Goal: Task Accomplishment & Management: Use online tool/utility

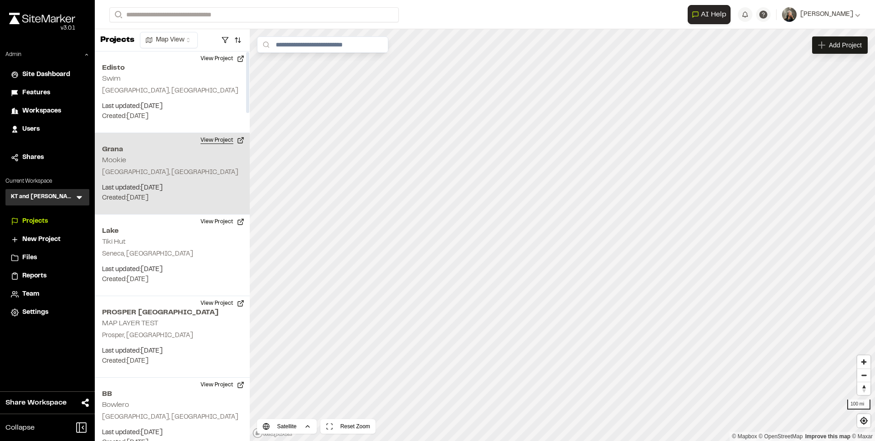
click at [220, 141] on button "View Project" at bounding box center [222, 140] width 55 height 15
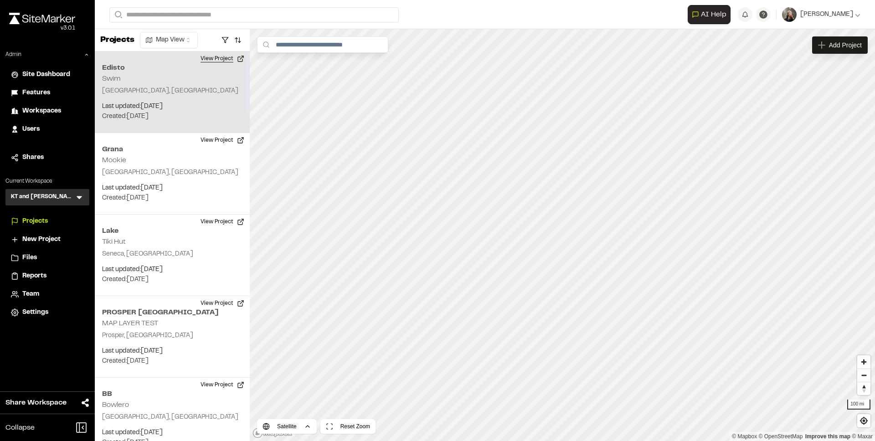
click at [212, 59] on button "View Project" at bounding box center [222, 58] width 55 height 15
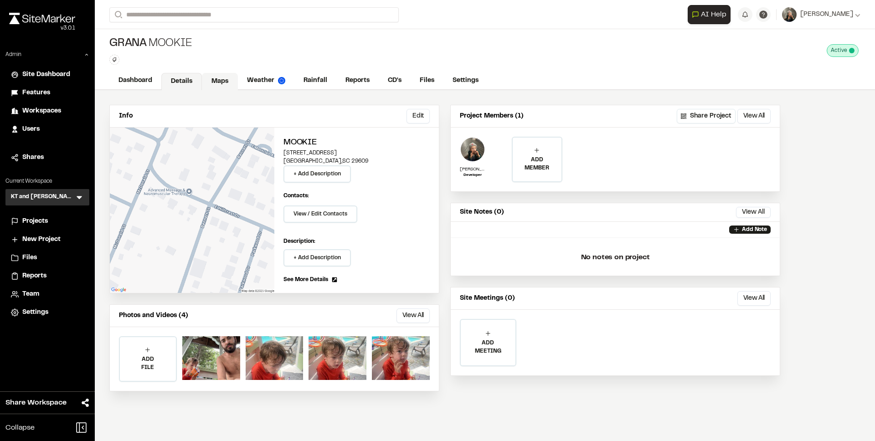
click at [222, 85] on link "Maps" at bounding box center [220, 81] width 36 height 17
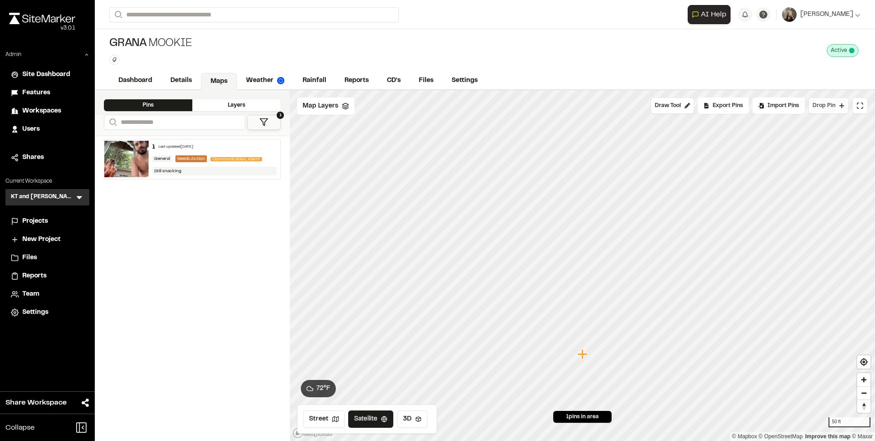
click at [816, 108] on span "Drop Pin" at bounding box center [823, 106] width 23 height 8
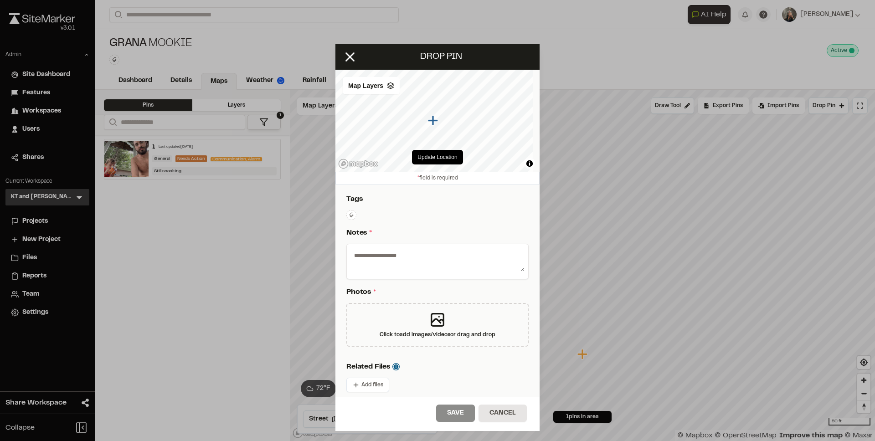
click at [435, 250] on textarea at bounding box center [437, 260] width 174 height 24
type textarea "****"
click at [428, 314] on icon at bounding box center [437, 320] width 18 height 18
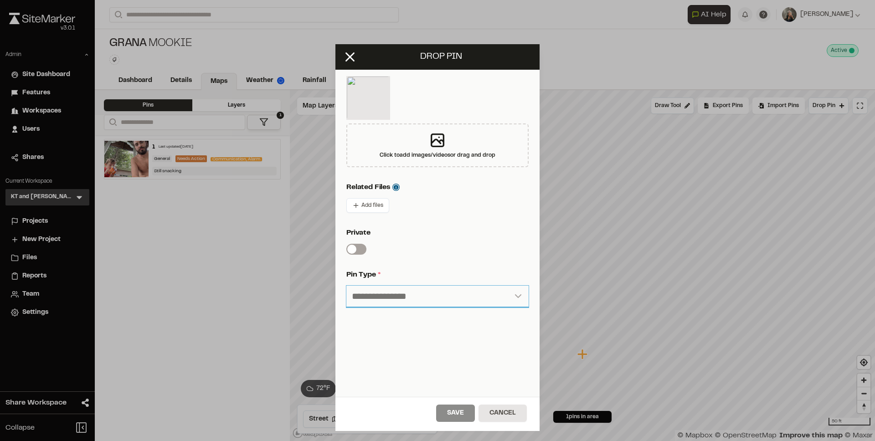
click at [401, 289] on select "**********" at bounding box center [437, 297] width 182 height 22
select select "****"
click at [346, 286] on select "**********" at bounding box center [437, 297] width 182 height 22
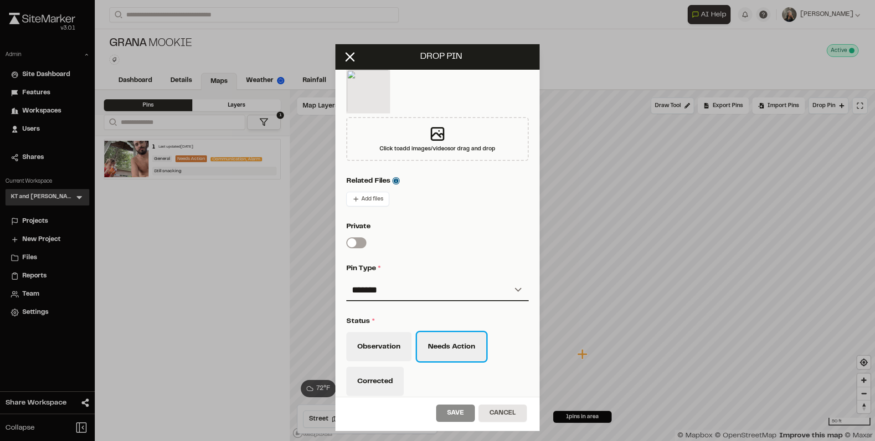
click at [446, 338] on button "Needs Action" at bounding box center [451, 346] width 69 height 29
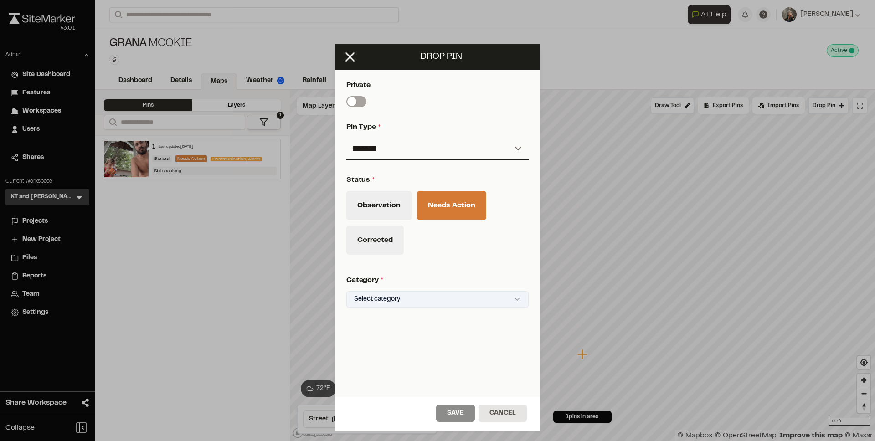
click at [426, 300] on html "Close sidebar v 3.0.1 Admin Site Dashboard Features Workspaces Users Shares Cur…" at bounding box center [437, 220] width 875 height 441
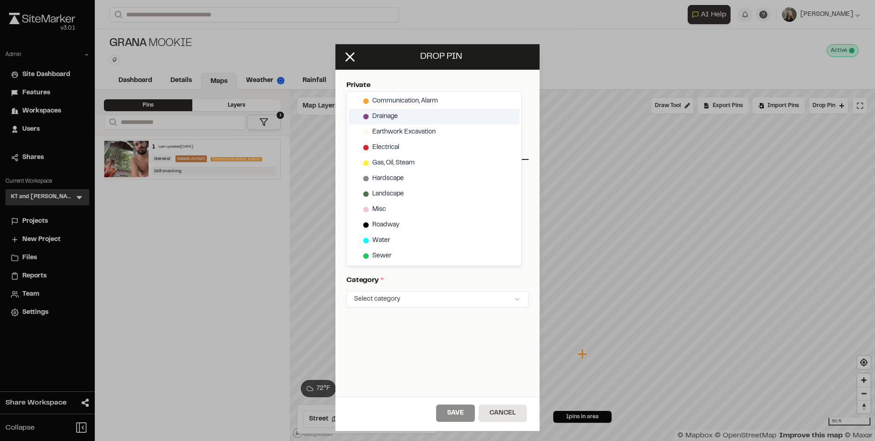
click at [404, 112] on div "Drainage" at bounding box center [434, 116] width 171 height 15
click at [410, 338] on html "Close sidebar v 3.0.1 Admin Site Dashboard Features Workspaces Users Shares Cur…" at bounding box center [437, 220] width 875 height 441
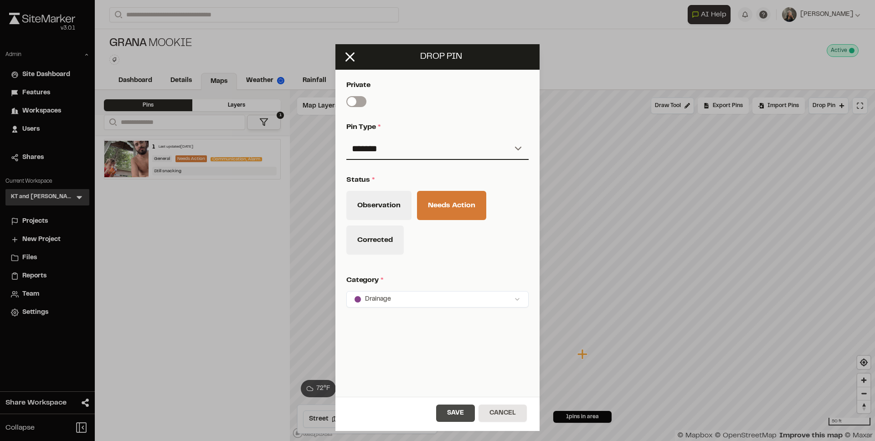
click at [456, 414] on button "Save" at bounding box center [455, 413] width 39 height 17
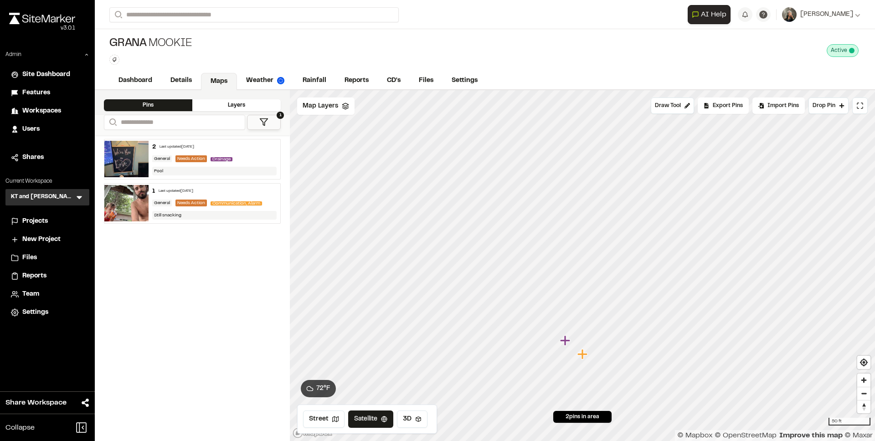
click at [567, 343] on icon "Map marker" at bounding box center [566, 341] width 12 height 12
click at [349, 80] on link "Reports" at bounding box center [356, 81] width 43 height 17
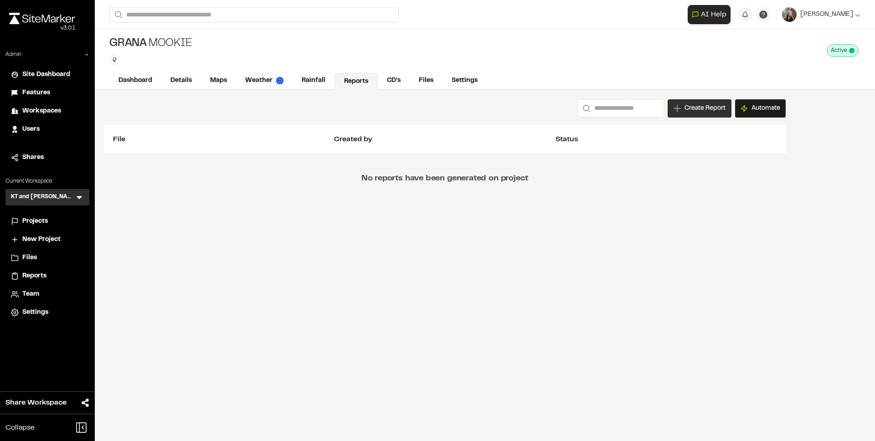
click at [684, 109] on span "Create Report" at bounding box center [704, 108] width 41 height 10
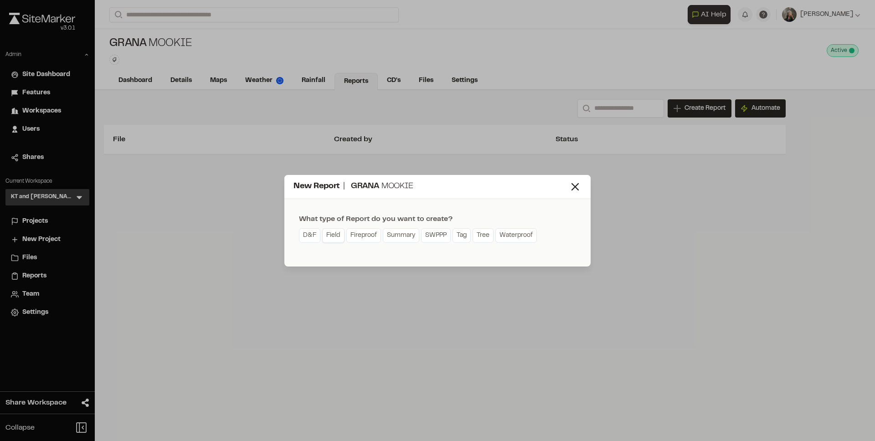
click at [332, 238] on link "Field" at bounding box center [333, 235] width 22 height 15
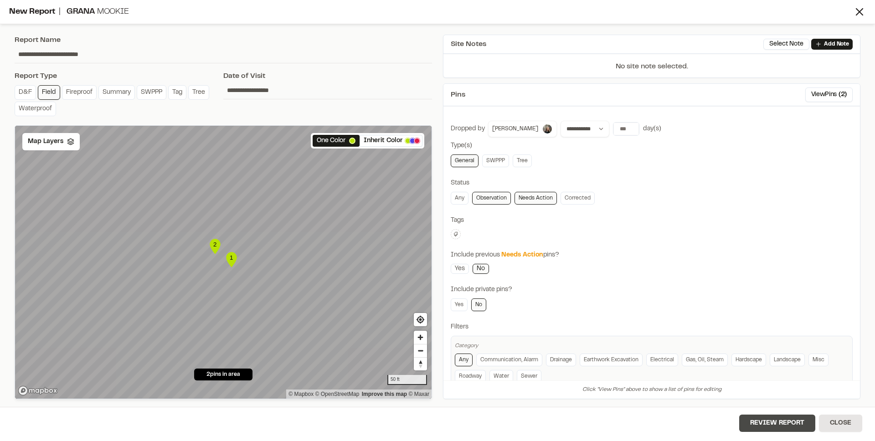
click at [770, 420] on button "Review Report" at bounding box center [777, 423] width 76 height 17
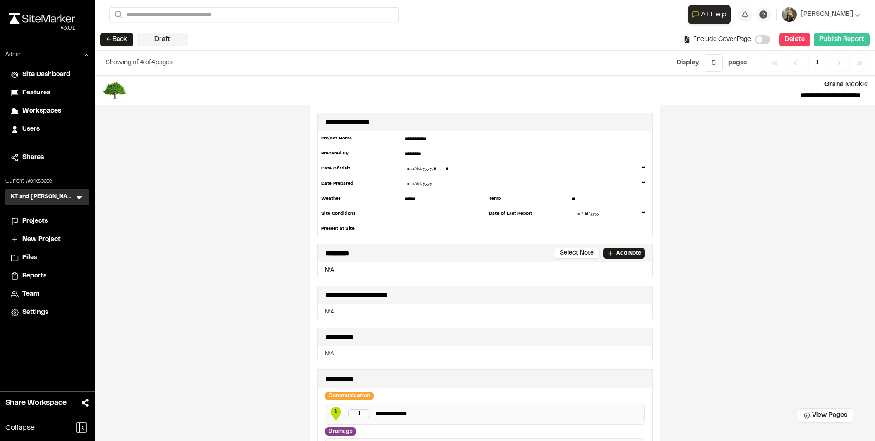
click at [827, 41] on button "Publish Report" at bounding box center [842, 40] width 56 height 14
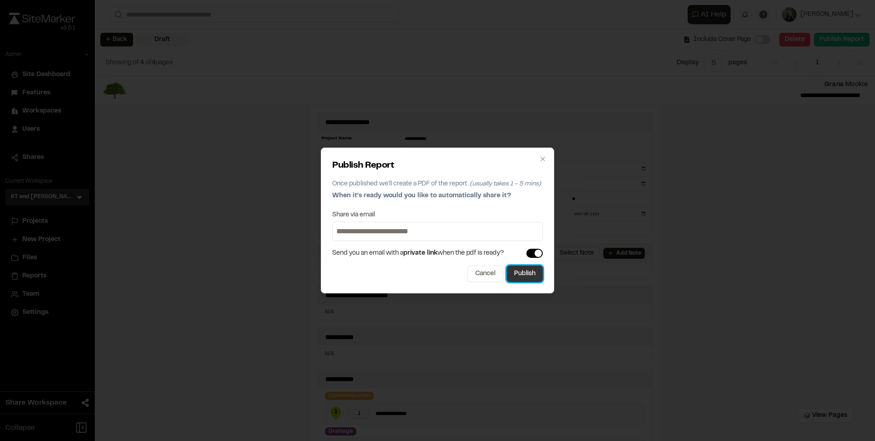
click at [520, 277] on button "Publish" at bounding box center [525, 274] width 36 height 16
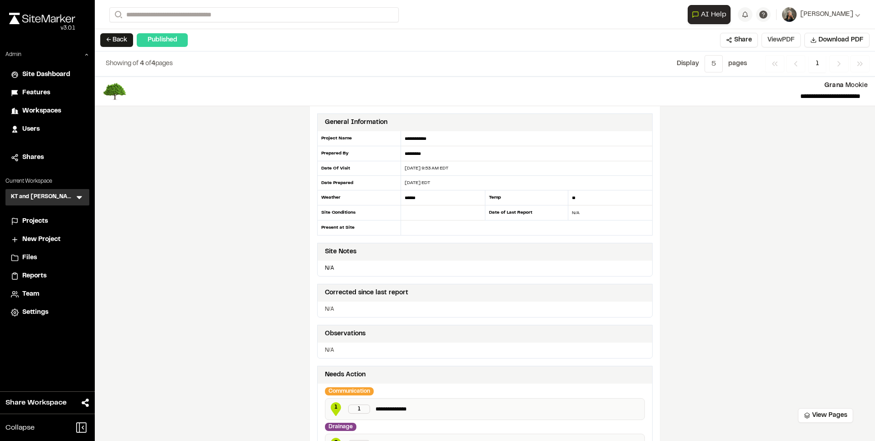
click at [789, 42] on button "View PDF" at bounding box center [780, 40] width 39 height 15
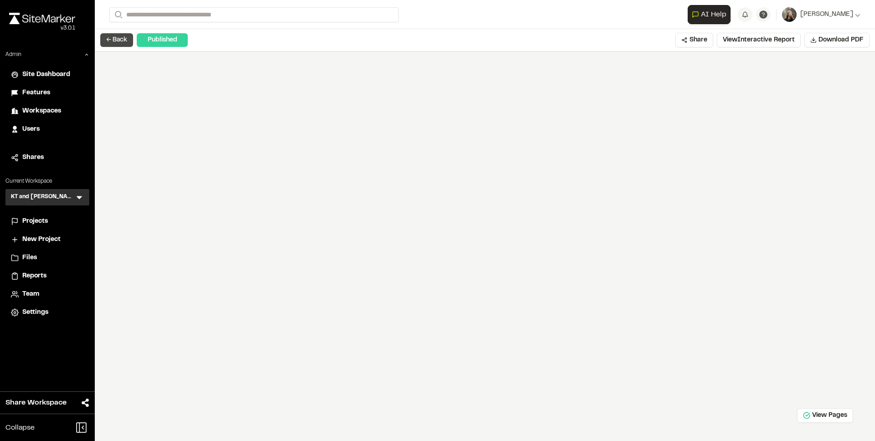
click at [122, 36] on button "← Back" at bounding box center [116, 40] width 33 height 14
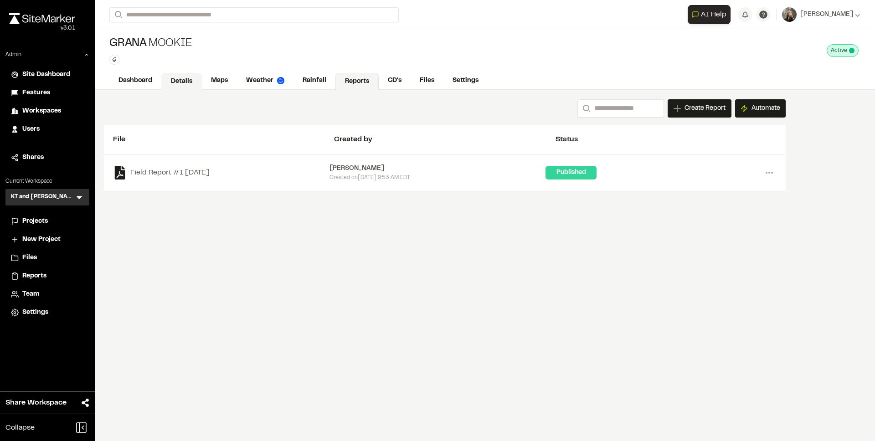
click at [197, 85] on link "Details" at bounding box center [181, 81] width 41 height 17
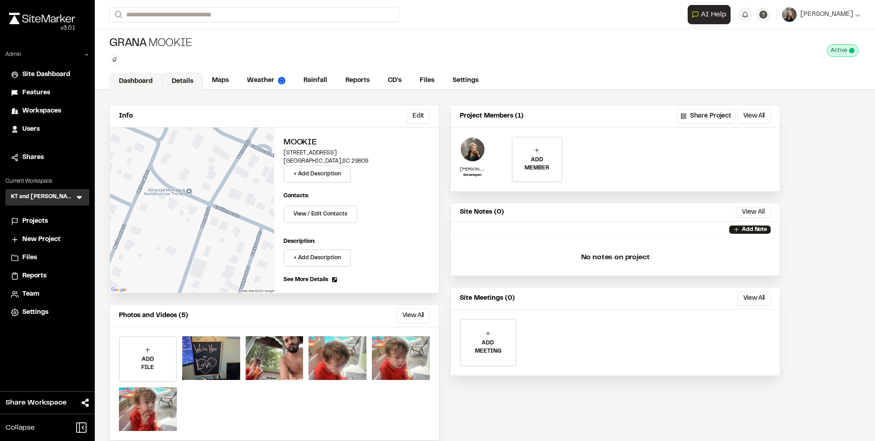
click at [151, 85] on link "Dashboard" at bounding box center [135, 81] width 53 height 17
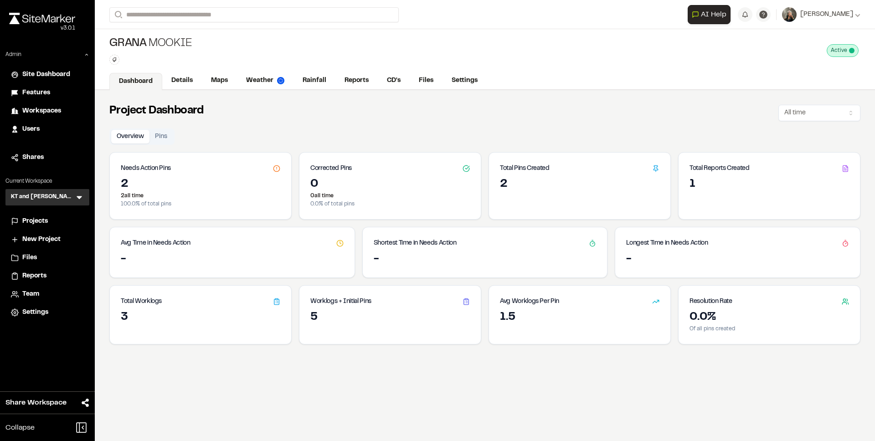
click at [52, 223] on div "Projects" at bounding box center [53, 221] width 62 height 10
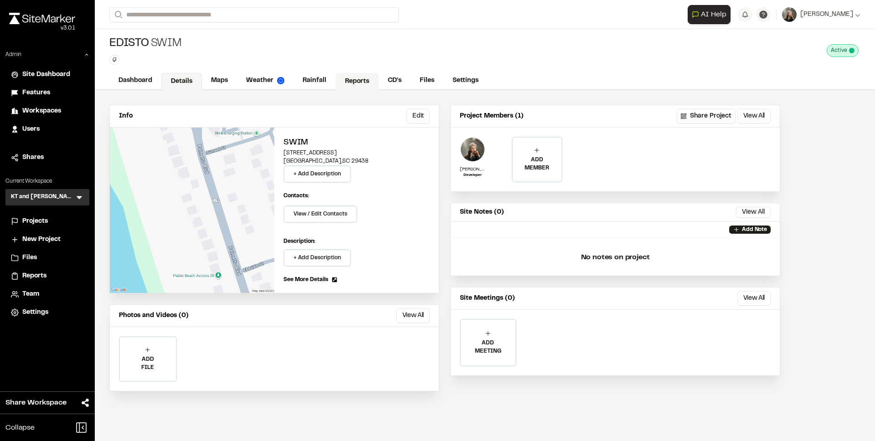
click at [344, 80] on link "Reports" at bounding box center [356, 81] width 43 height 17
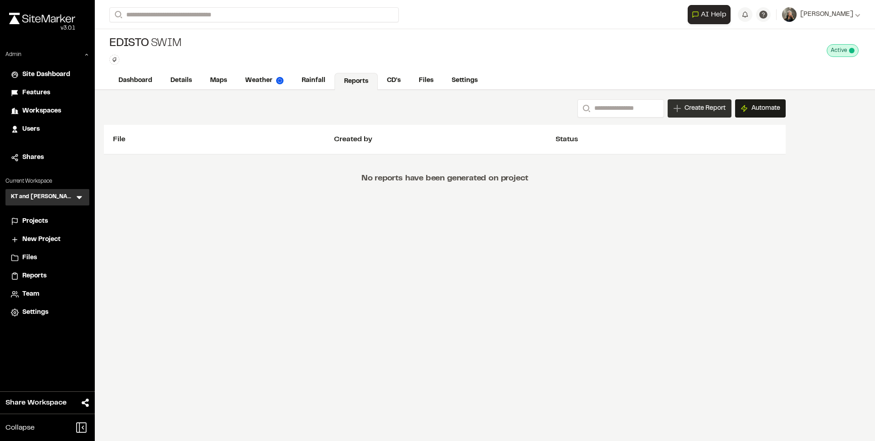
click at [699, 102] on div "Create Report" at bounding box center [699, 108] width 64 height 18
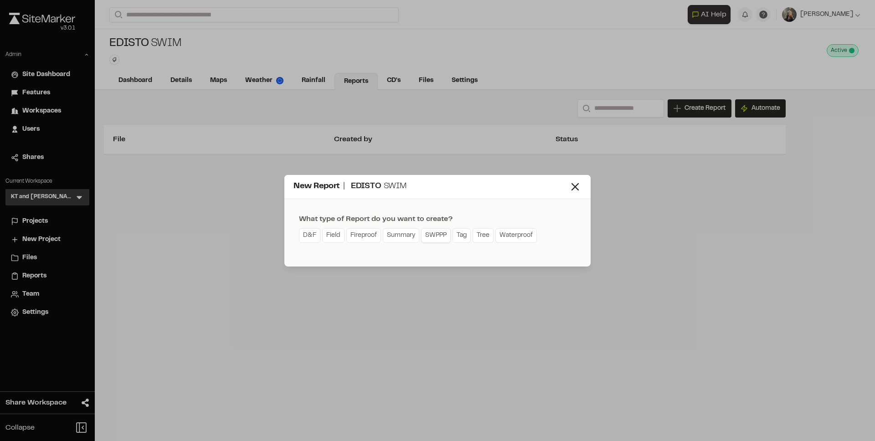
click at [435, 236] on link "SWPPP" at bounding box center [436, 235] width 30 height 15
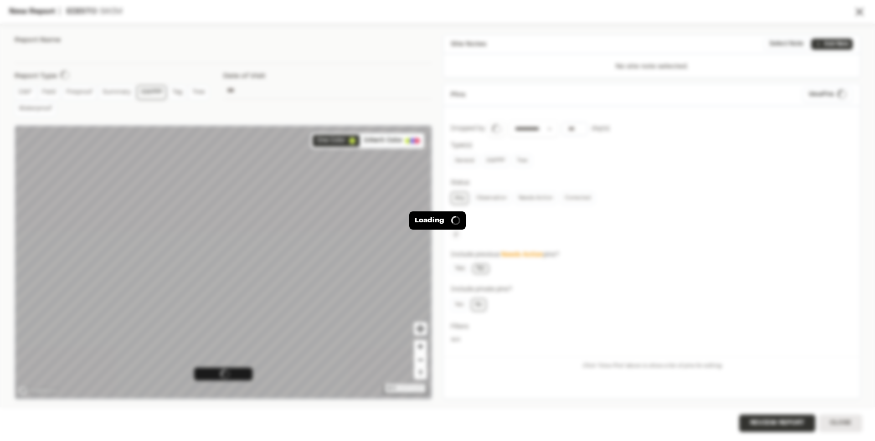
type input "**********"
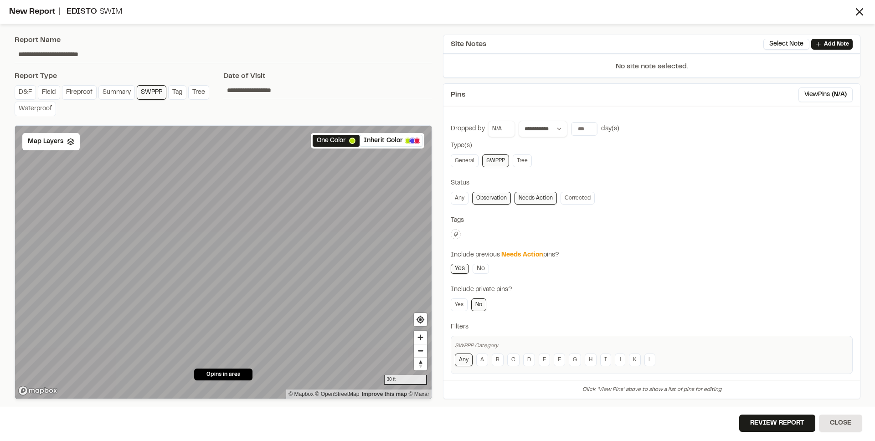
click at [271, 92] on input "**********" at bounding box center [327, 90] width 209 height 17
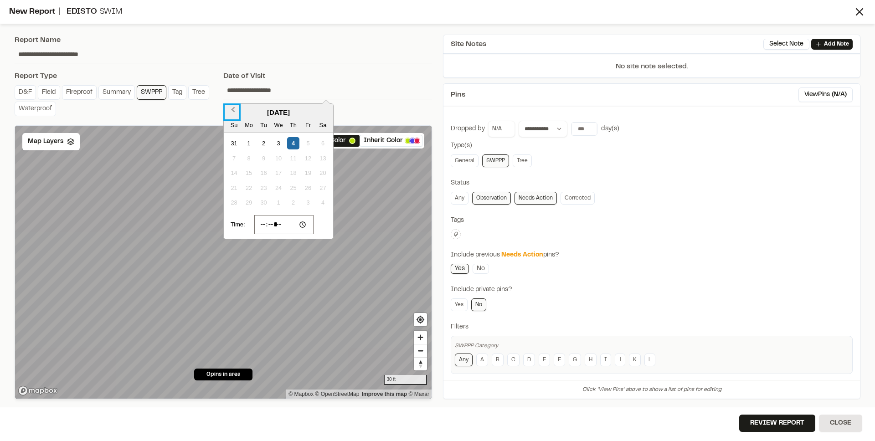
click at [233, 116] on button "Previous Month" at bounding box center [232, 112] width 15 height 15
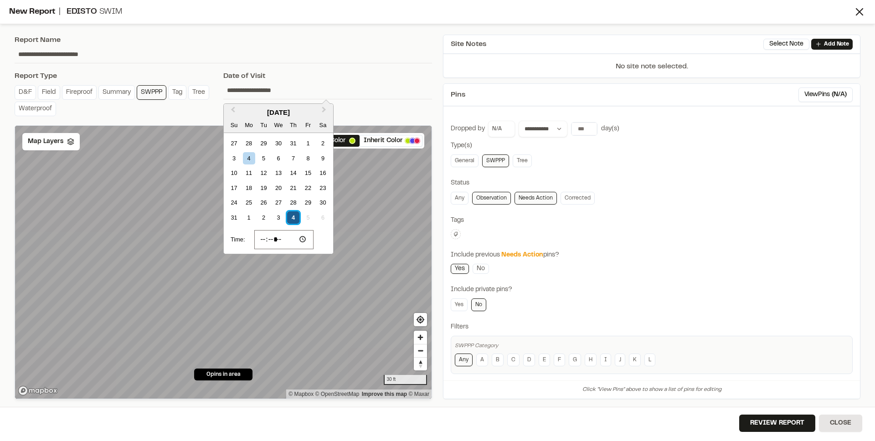
click at [290, 216] on div "4" at bounding box center [293, 217] width 12 height 12
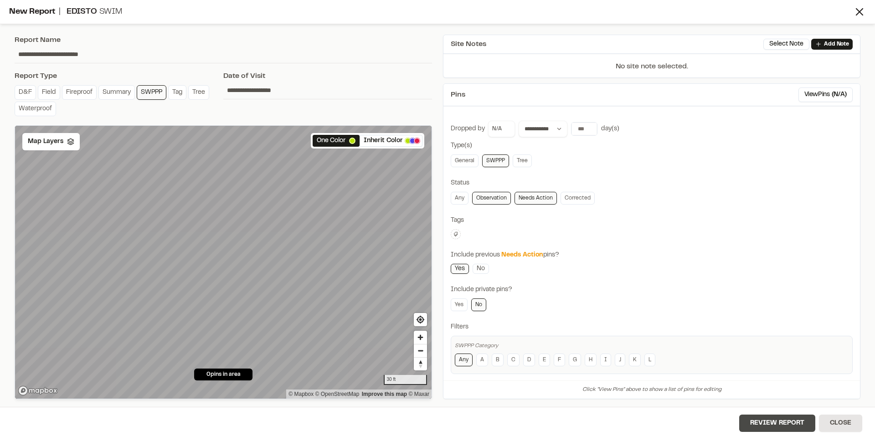
click at [760, 419] on button "Review Report" at bounding box center [777, 423] width 76 height 17
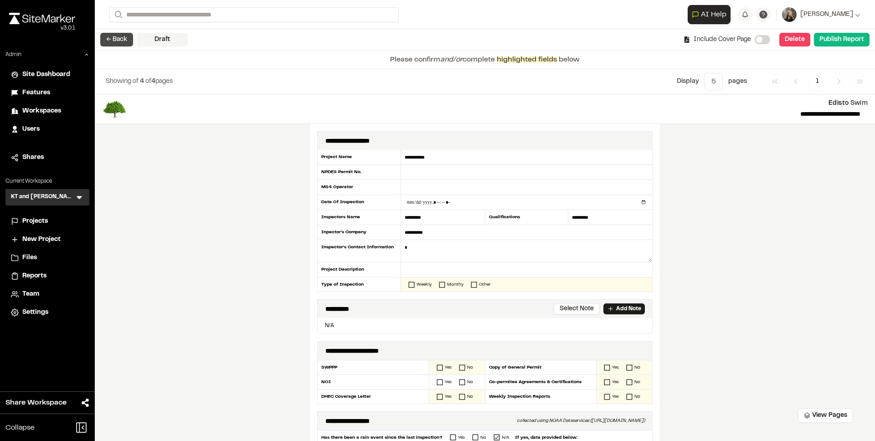
click at [108, 36] on button "← Back" at bounding box center [116, 40] width 33 height 14
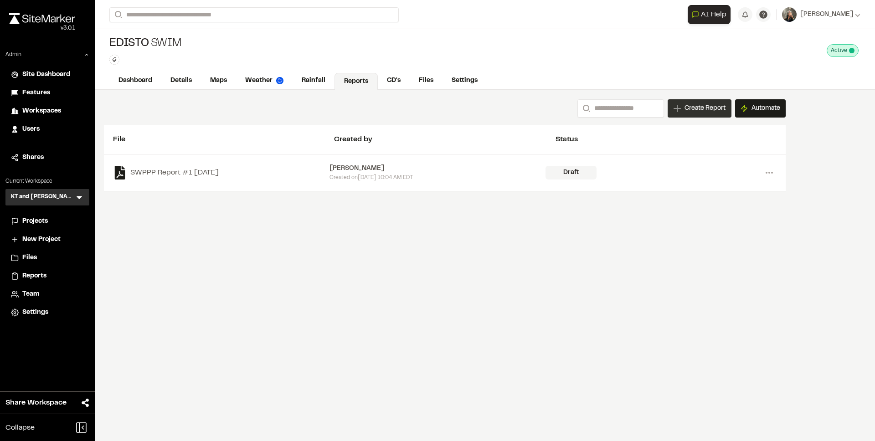
click at [680, 106] on div "Create Report" at bounding box center [699, 108] width 64 height 18
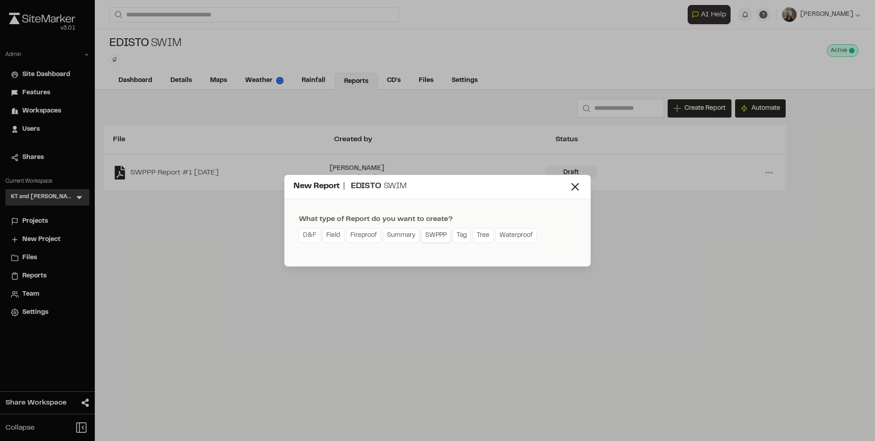
click at [436, 232] on link "SWPPP" at bounding box center [436, 235] width 30 height 15
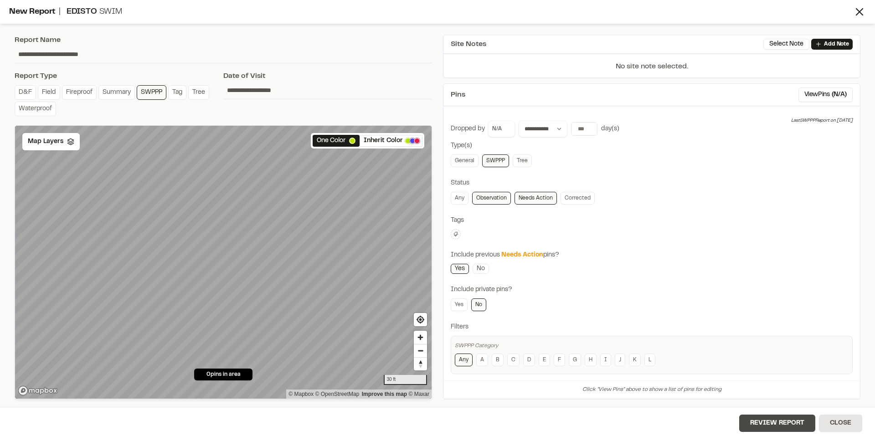
click at [765, 416] on button "Review Report" at bounding box center [777, 423] width 76 height 17
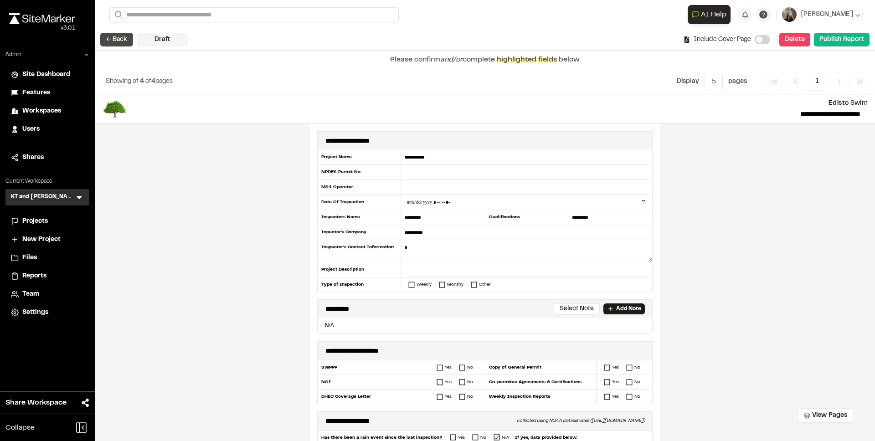
click at [119, 38] on button "← Back" at bounding box center [116, 40] width 33 height 14
